Goal: Task Accomplishment & Management: Manage account settings

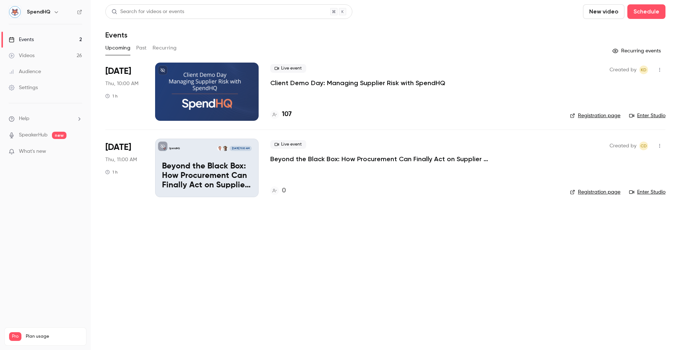
click at [194, 73] on div at bounding box center [207, 92] width 104 height 58
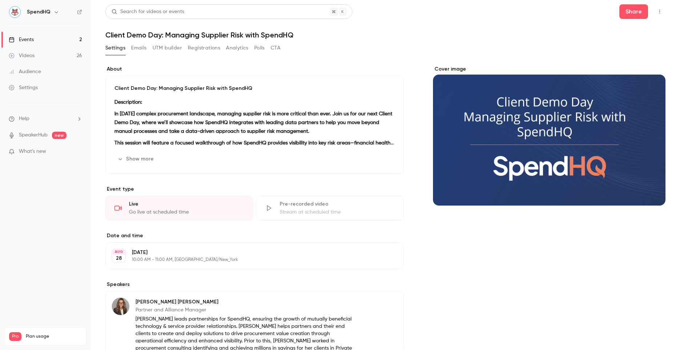
click at [657, 11] on icon "button" at bounding box center [660, 11] width 6 height 5
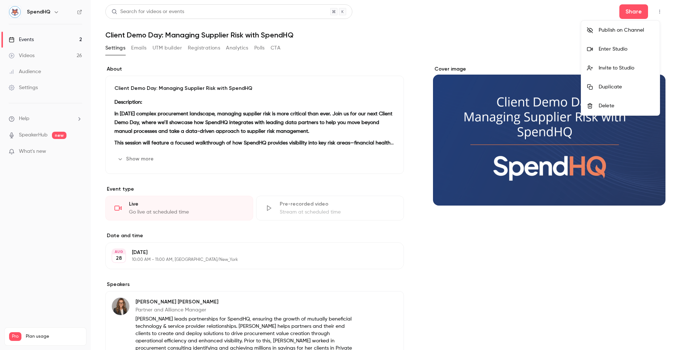
click at [612, 67] on div "Invite to Studio" at bounding box center [626, 67] width 55 height 7
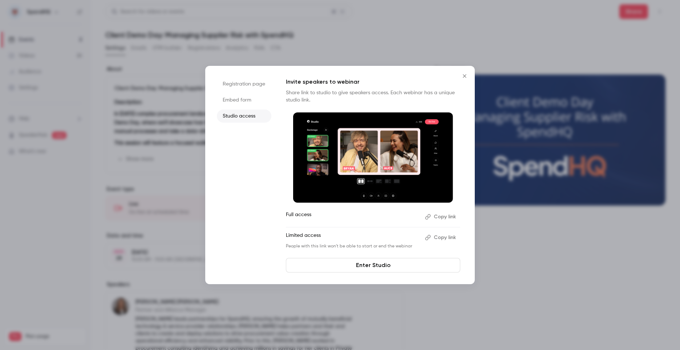
click at [438, 215] on button "Copy link" at bounding box center [441, 217] width 38 height 12
click at [464, 74] on icon "Close" at bounding box center [464, 76] width 9 height 6
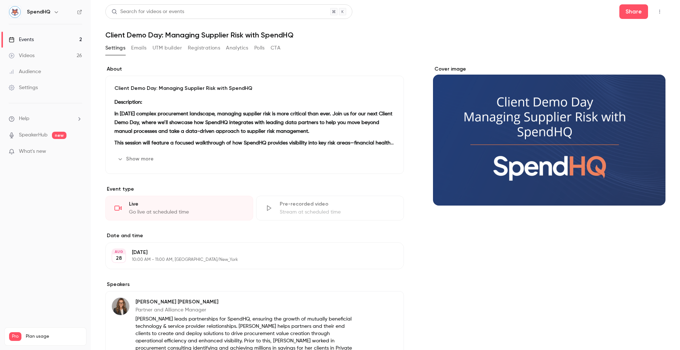
click at [209, 51] on button "Registrations" at bounding box center [204, 48] width 32 height 12
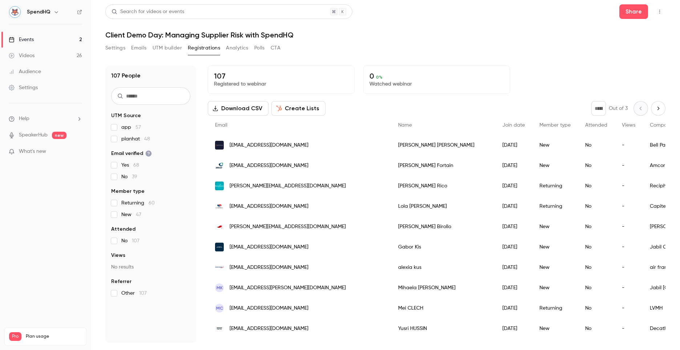
click at [659, 11] on icon "button" at bounding box center [660, 11] width 6 height 5
click at [626, 51] on div "Enter Studio" at bounding box center [631, 48] width 55 height 7
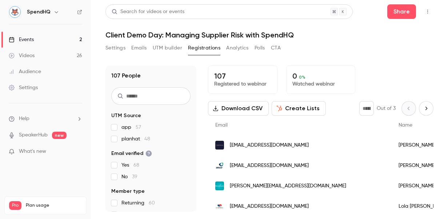
click at [118, 51] on button "Settings" at bounding box center [115, 48] width 20 height 12
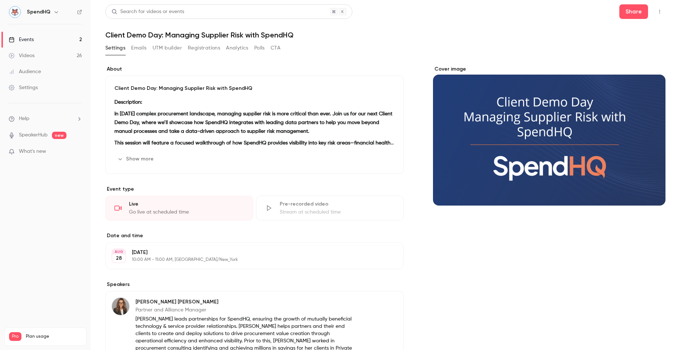
click at [201, 47] on button "Registrations" at bounding box center [204, 48] width 32 height 12
